Goal: Transaction & Acquisition: Purchase product/service

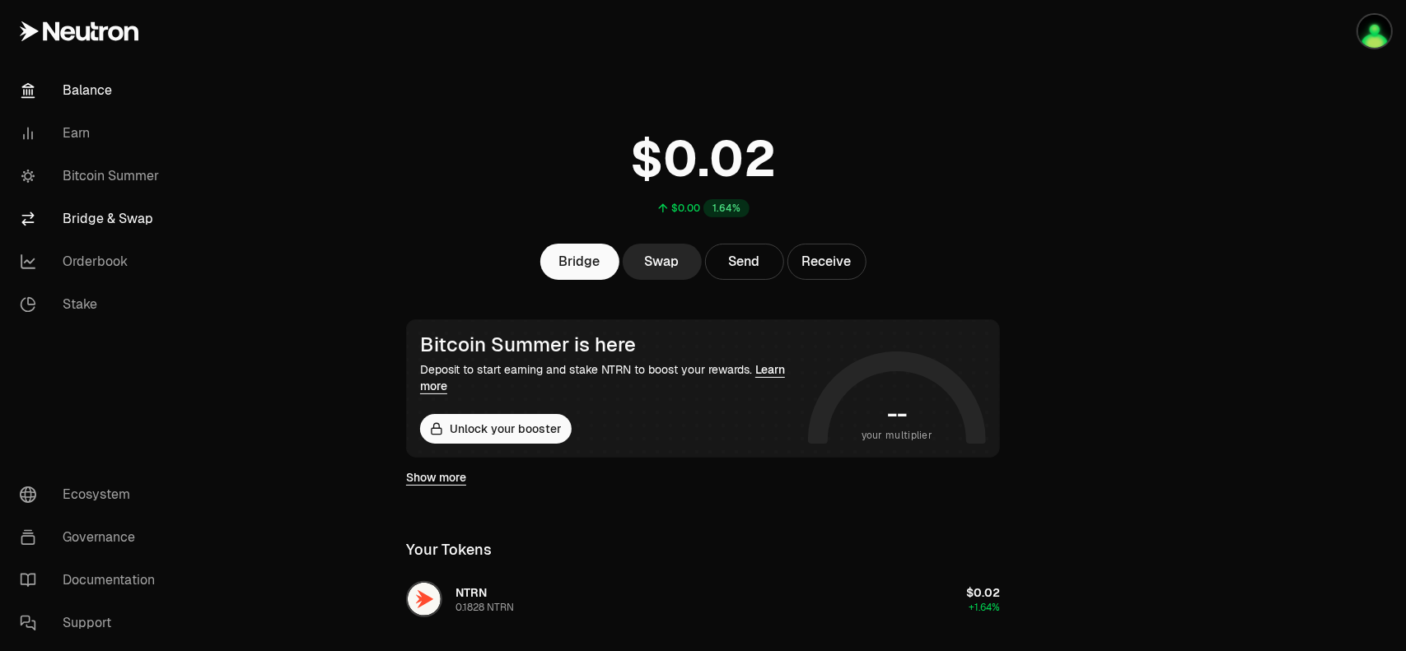
click at [127, 230] on link "Bridge & Swap" at bounding box center [92, 219] width 171 height 43
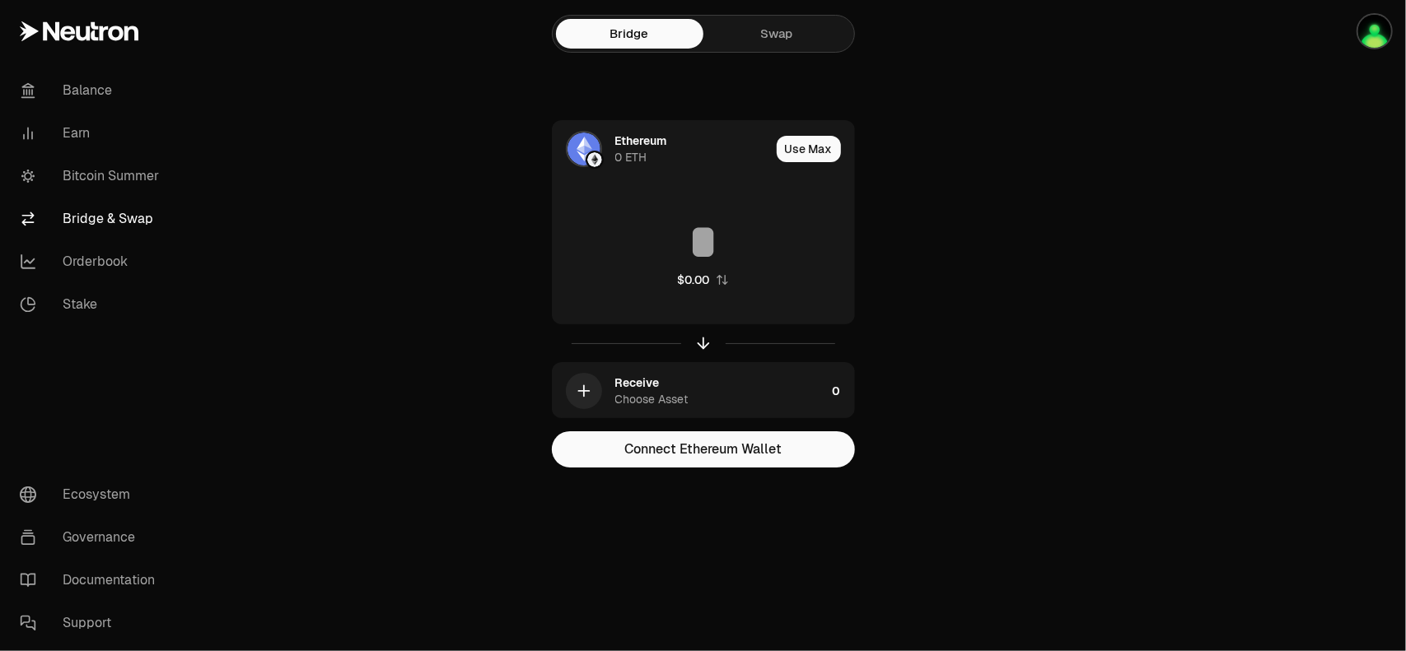
click at [783, 30] on link "Swap" at bounding box center [776, 34] width 147 height 30
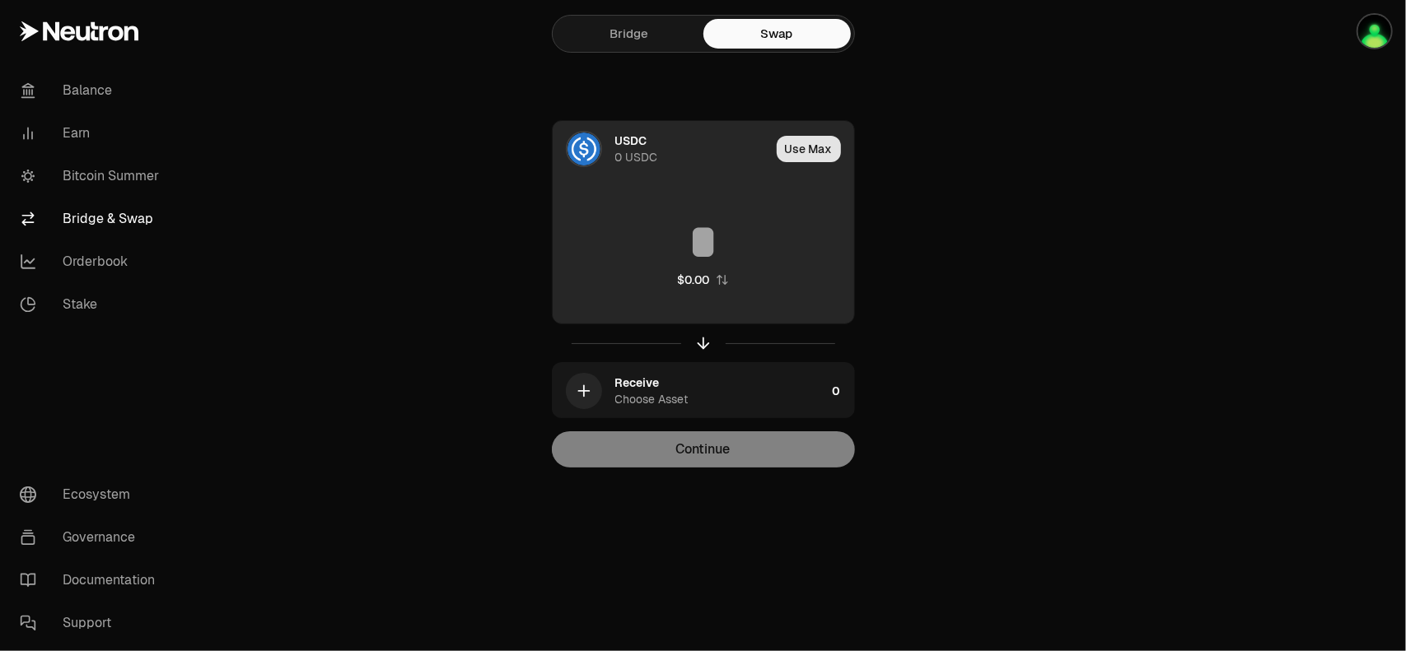
click at [806, 150] on button "Use Max" at bounding box center [809, 149] width 64 height 26
type input "*"
click at [626, 149] on div "0 USDC" at bounding box center [636, 157] width 43 height 16
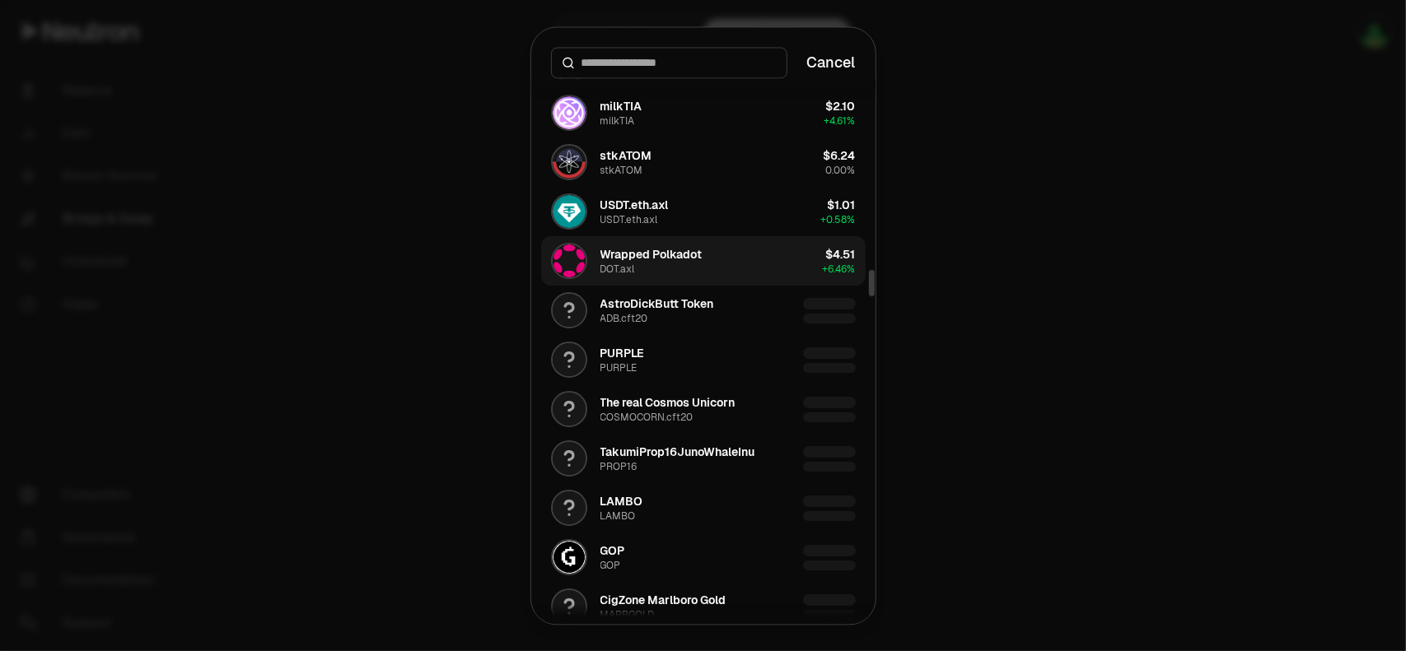
scroll to position [3953, 0]
